Goal: Transaction & Acquisition: Purchase product/service

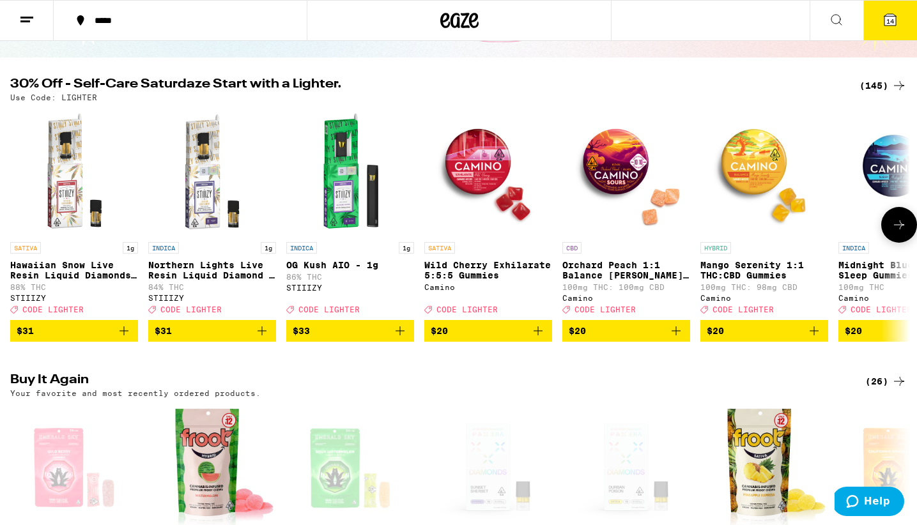
scroll to position [102, 0]
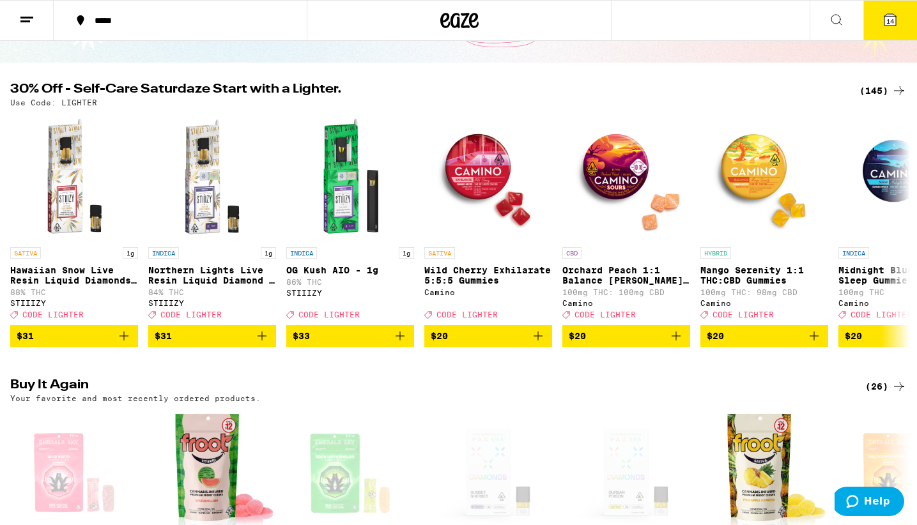
click at [829, 10] on button at bounding box center [837, 21] width 54 height 40
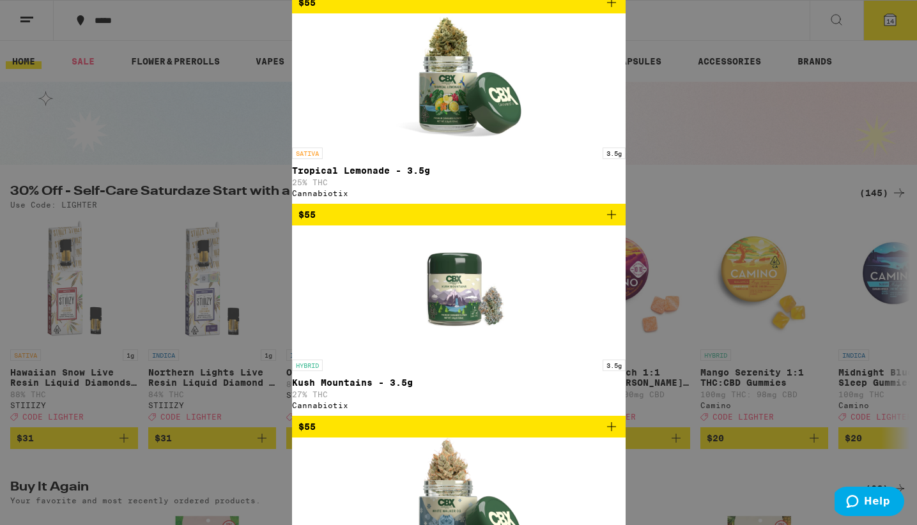
type input "[PERSON_NAME]"
